Goal: Find specific page/section: Find specific page/section

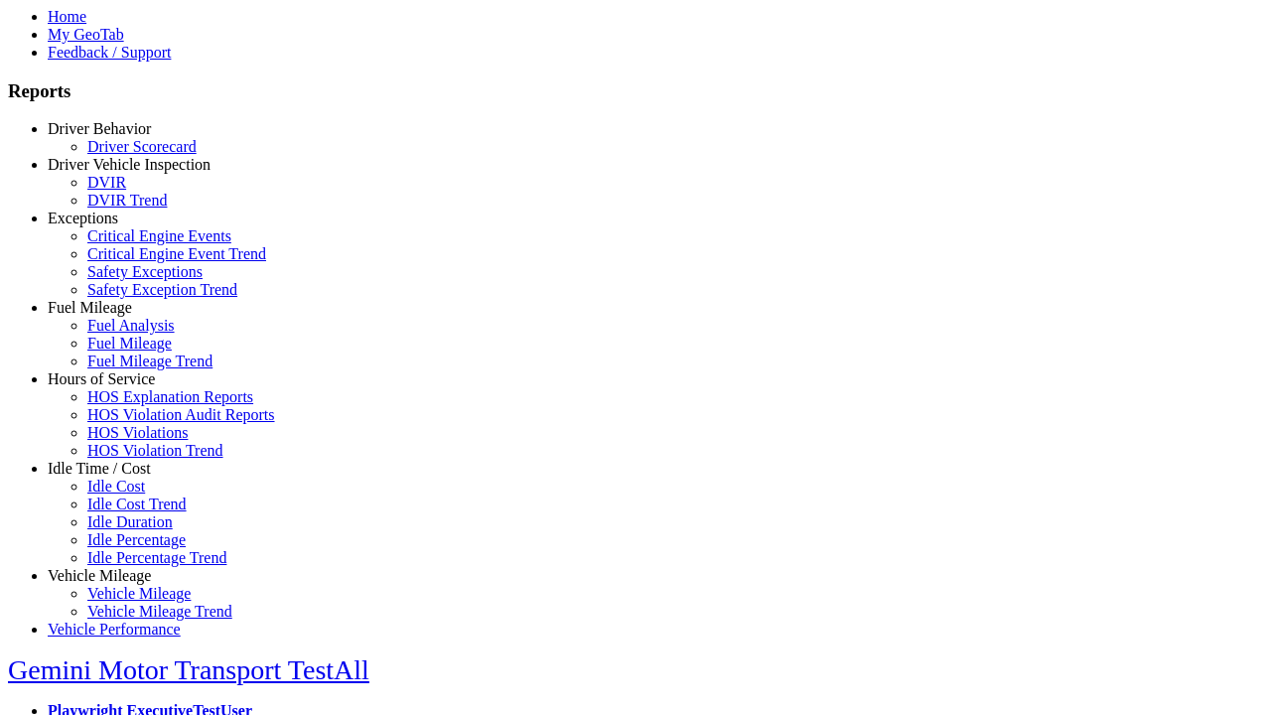
click at [114, 477] on link "Idle Time / Cost" at bounding box center [99, 468] width 103 height 17
click at [129, 495] on link "Idle Cost" at bounding box center [116, 486] width 58 height 17
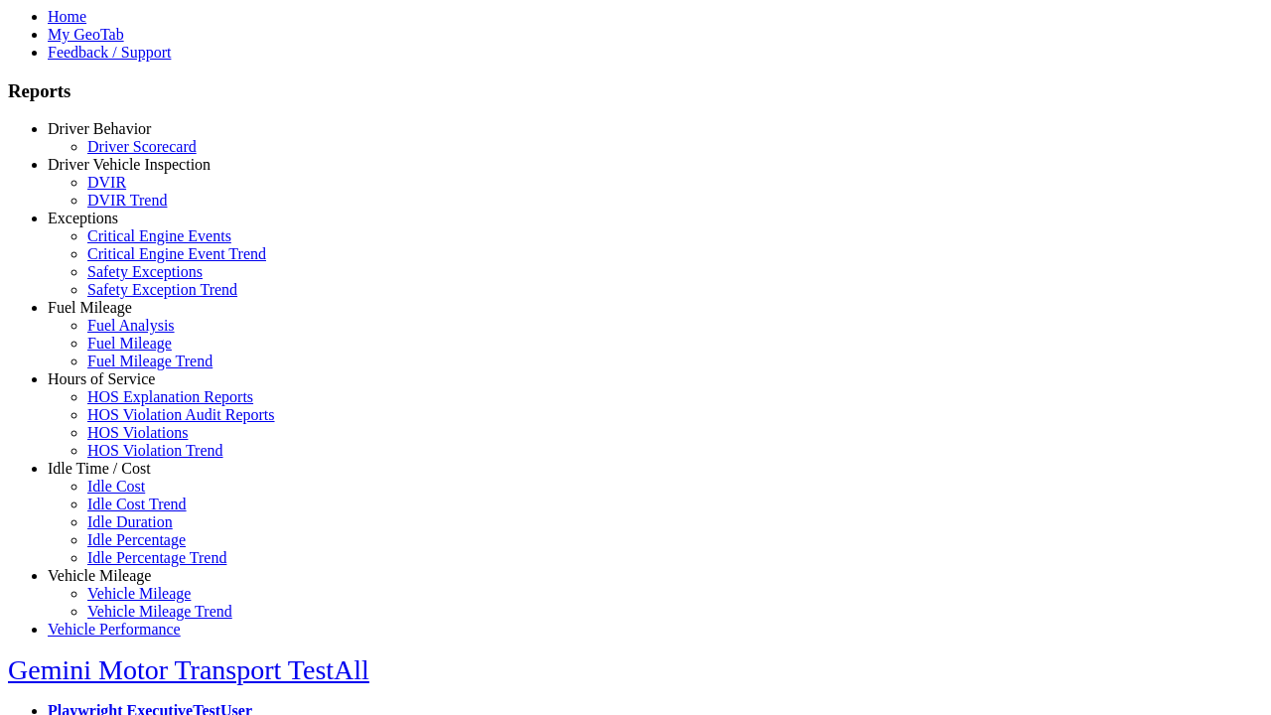
type input "**********"
